Goal: Find specific page/section: Find specific page/section

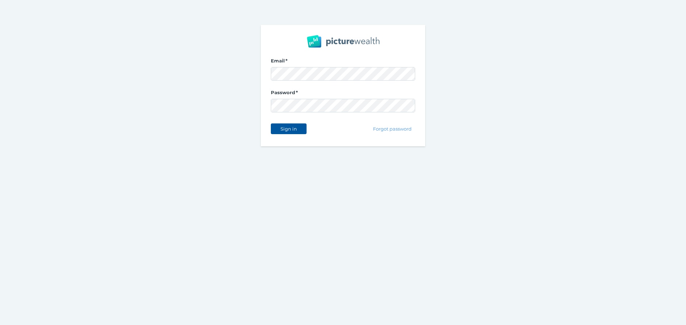
click at [290, 130] on span "Sign in" at bounding box center [288, 129] width 22 height 6
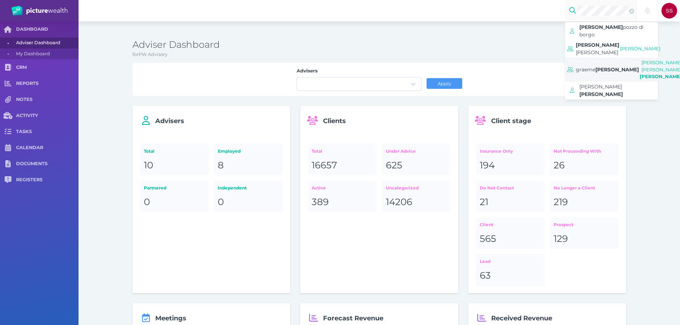
click at [606, 66] on span "[PERSON_NAME]" at bounding box center [618, 69] width 44 height 6
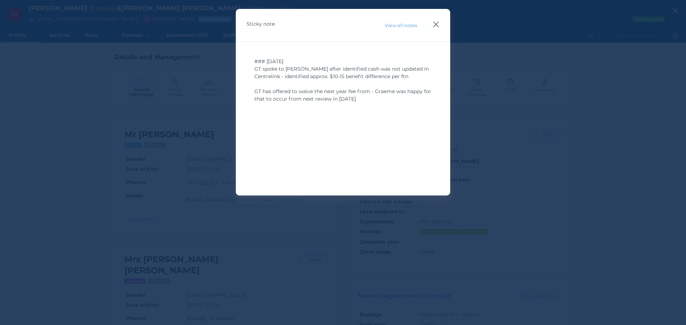
click at [434, 23] on icon "button" at bounding box center [435, 24] width 7 height 9
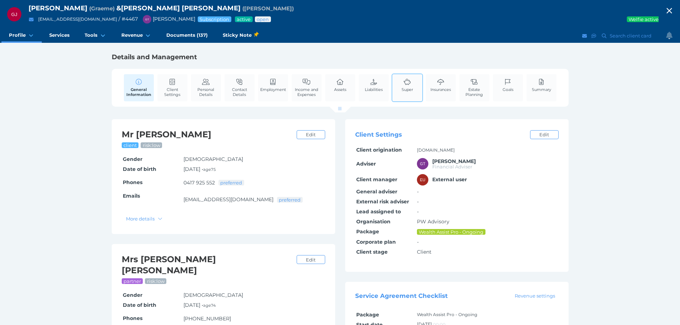
click at [395, 89] on div "Super" at bounding box center [407, 88] width 31 height 29
click at [404, 84] on icon at bounding box center [408, 82] width 8 height 6
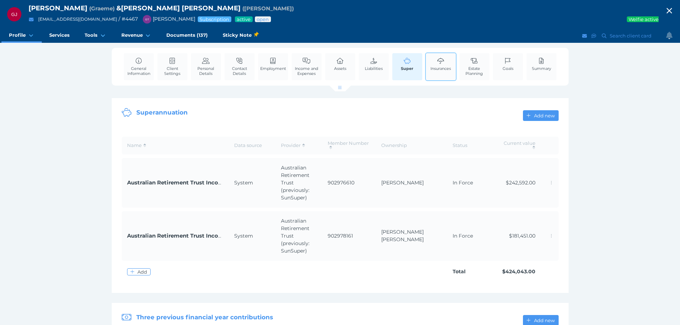
scroll to position [0, 0]
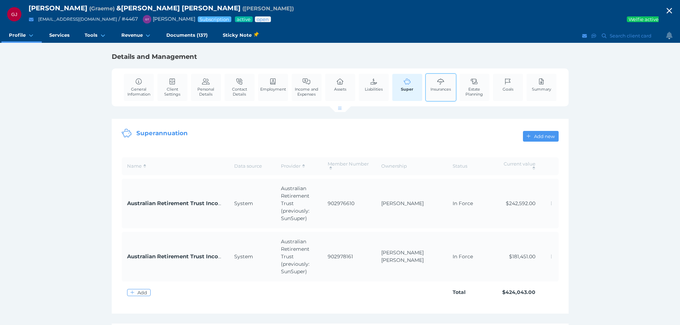
click at [444, 95] on link "Insurances" at bounding box center [441, 85] width 24 height 22
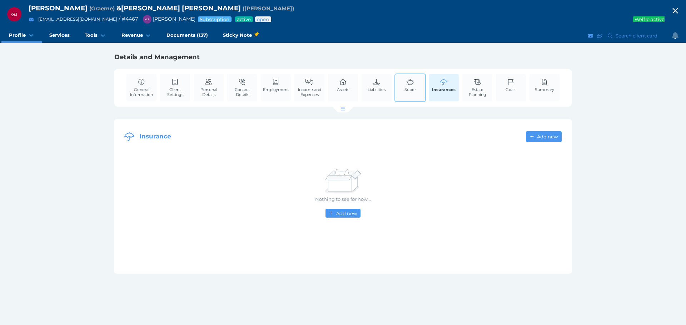
click at [402, 87] on link "Super" at bounding box center [409, 85] width 15 height 22
